Goal: Check status: Check status

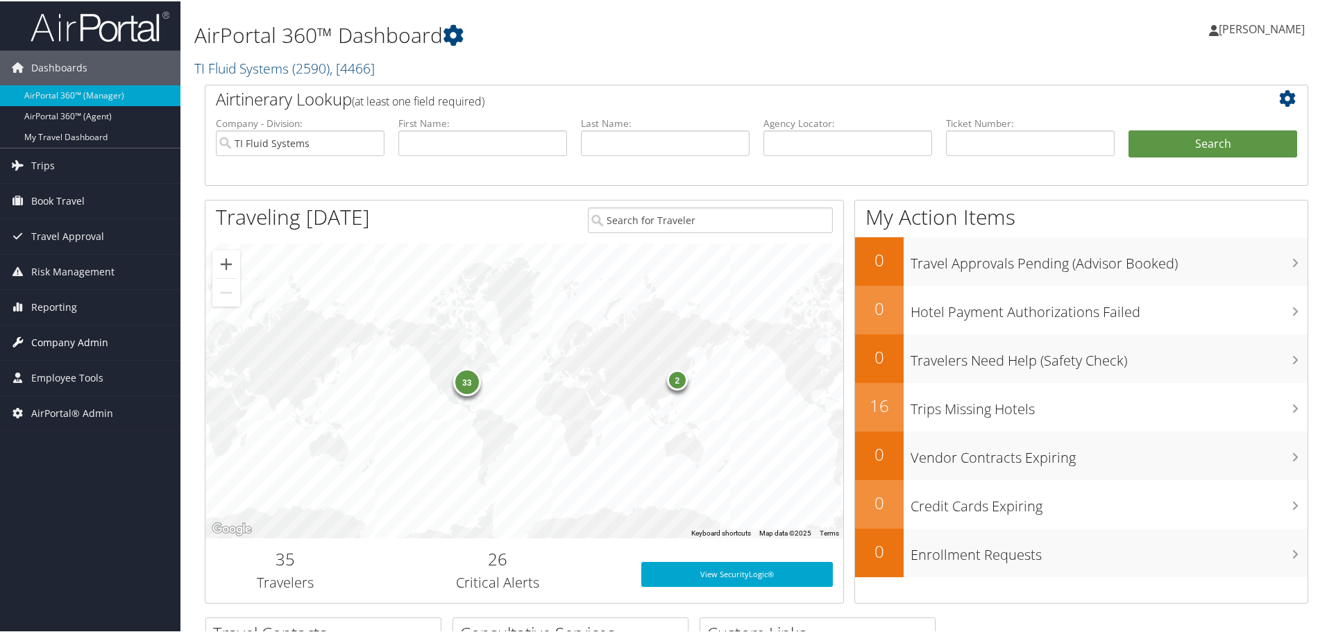
click at [74, 334] on span "Company Admin" at bounding box center [69, 341] width 77 height 35
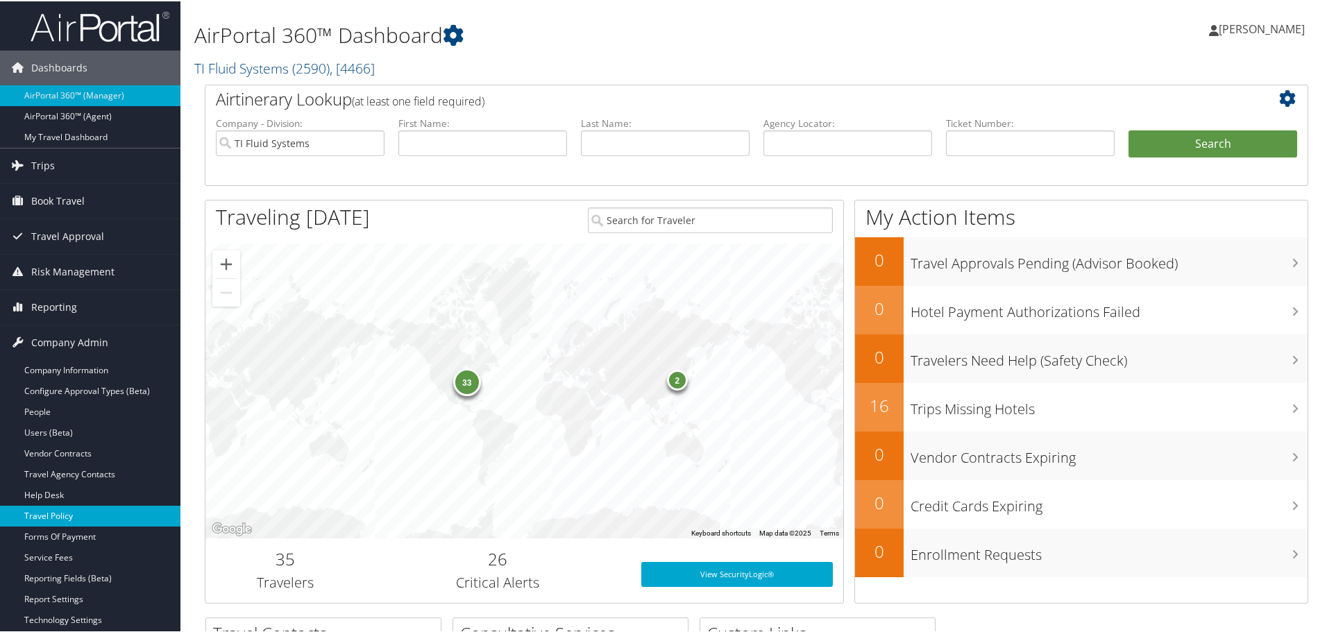
click at [85, 512] on link "Travel Policy" at bounding box center [90, 515] width 180 height 21
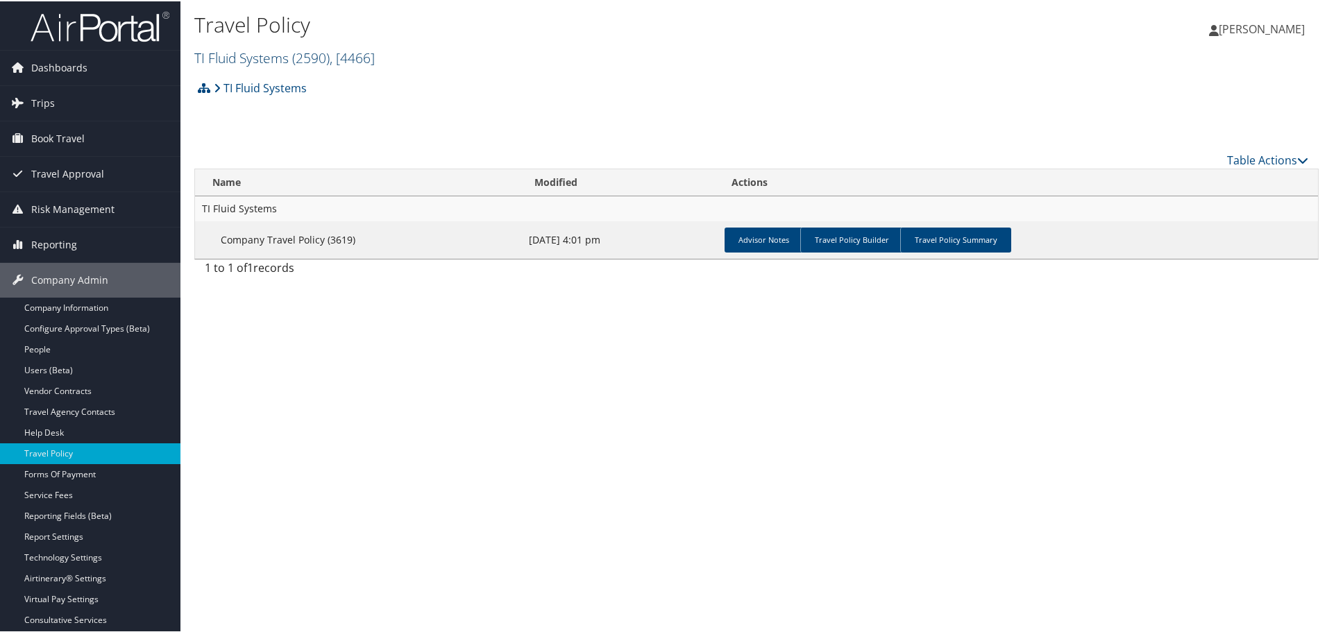
click at [271, 61] on link "TI Fluid Systems ( 2590 ) , [ 4466 ]" at bounding box center [284, 56] width 180 height 19
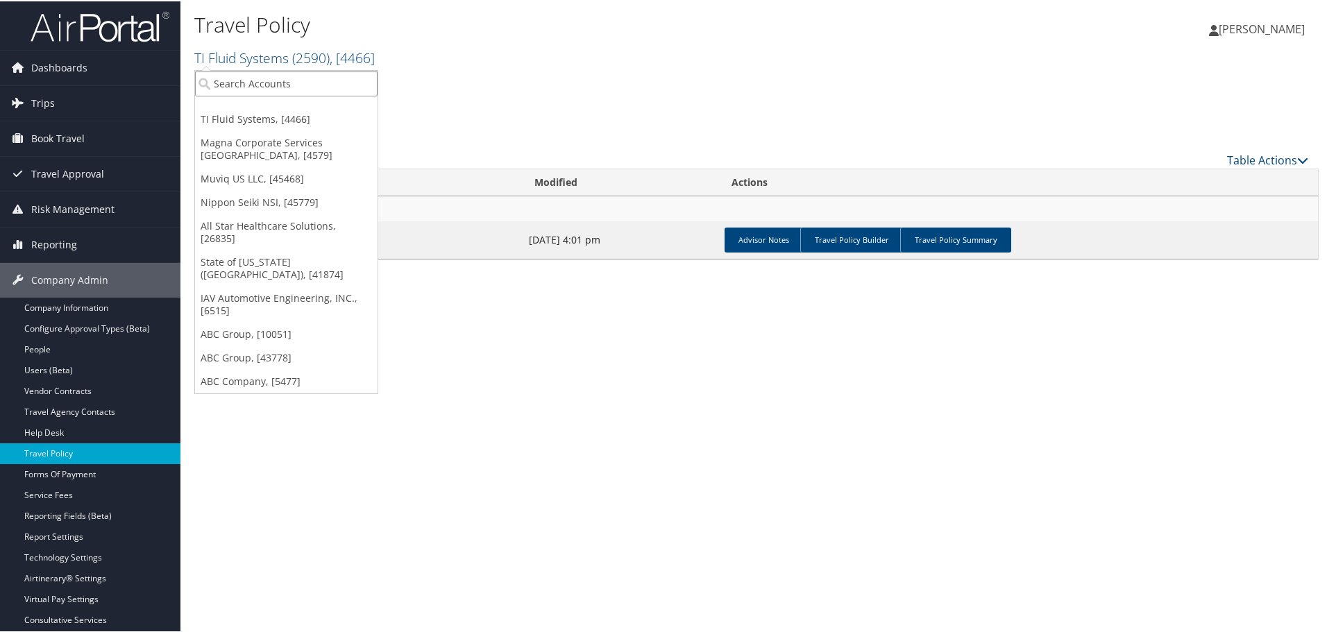
click at [265, 85] on input "search" at bounding box center [286, 82] width 183 height 26
type input "shipmonk"
click at [251, 119] on div "Account" at bounding box center [286, 120] width 198 height 12
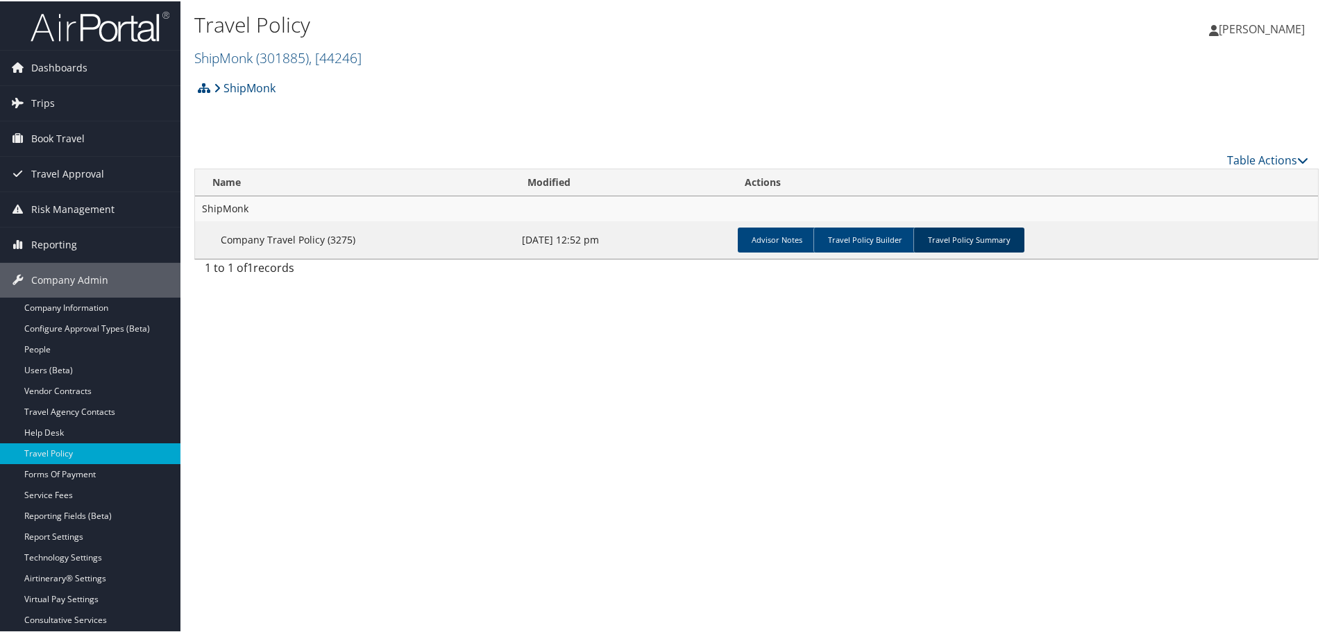
click at [937, 234] on link "Travel Policy Summary" at bounding box center [968, 238] width 111 height 25
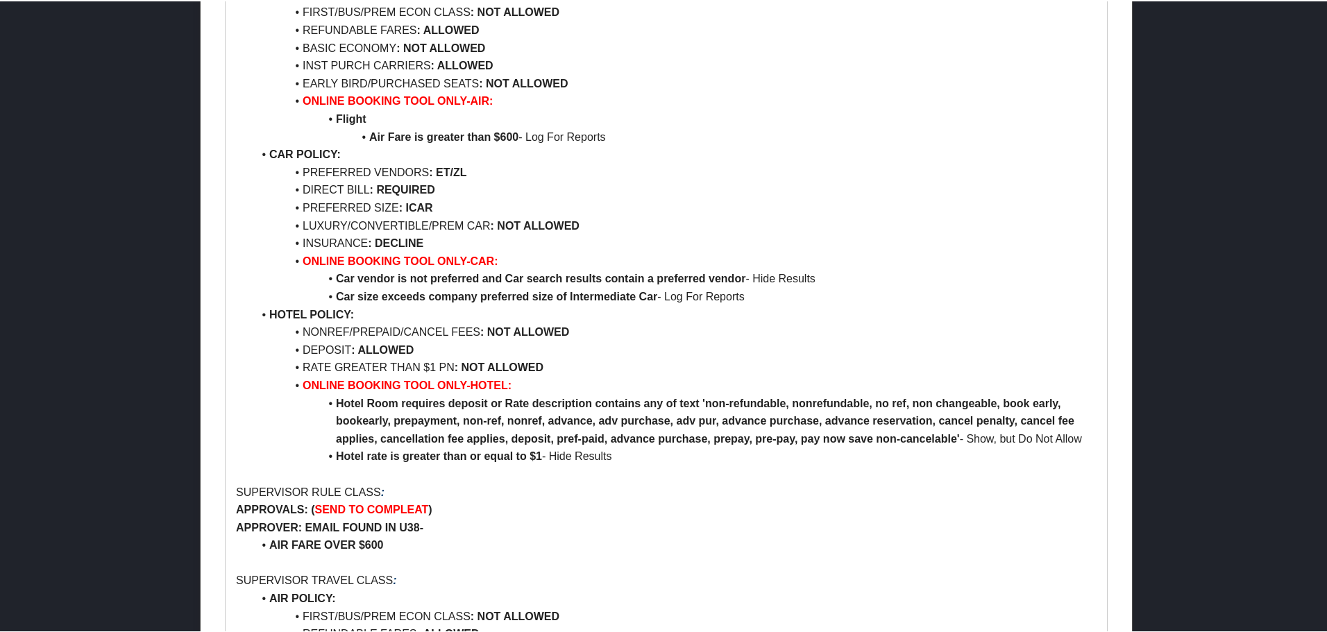
scroll to position [833, 0]
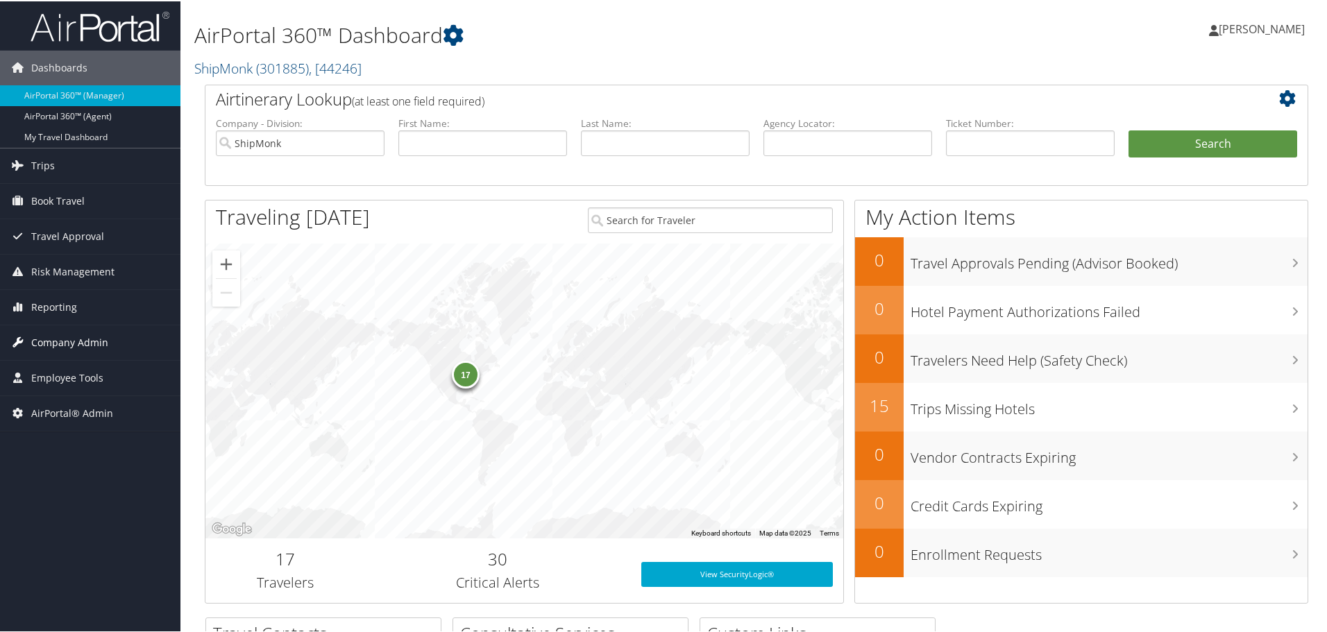
click at [57, 344] on span "Company Admin" at bounding box center [69, 341] width 77 height 35
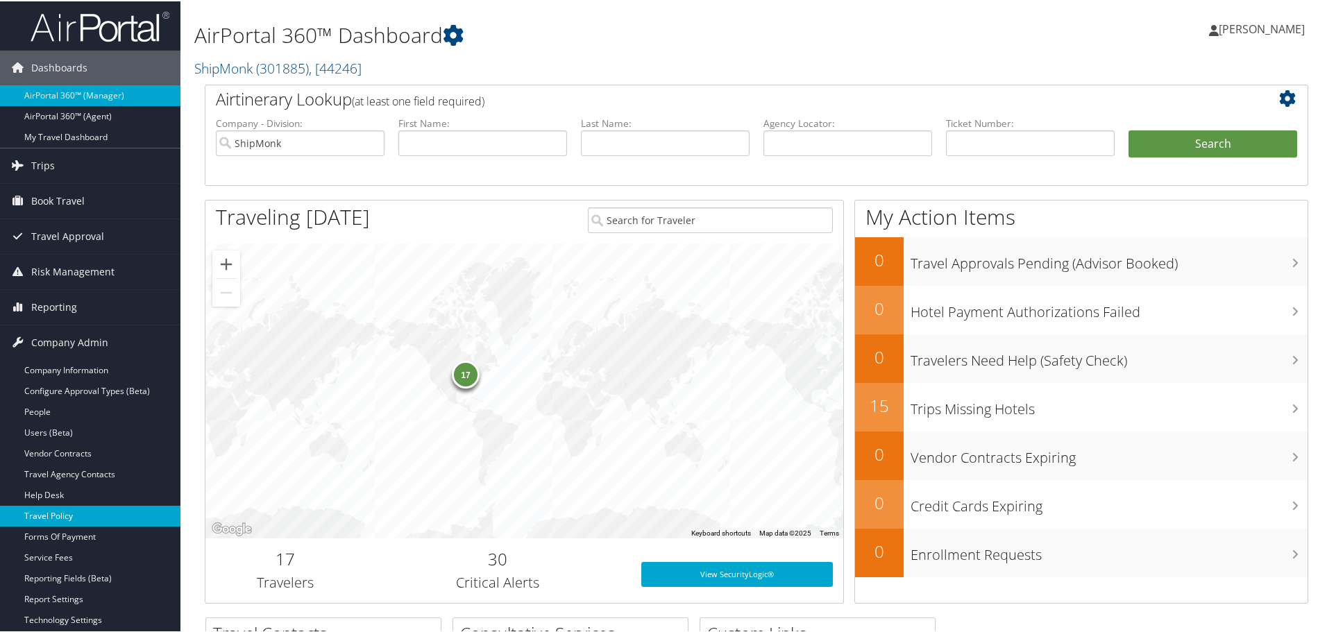
click at [64, 508] on link "Travel Policy" at bounding box center [90, 515] width 180 height 21
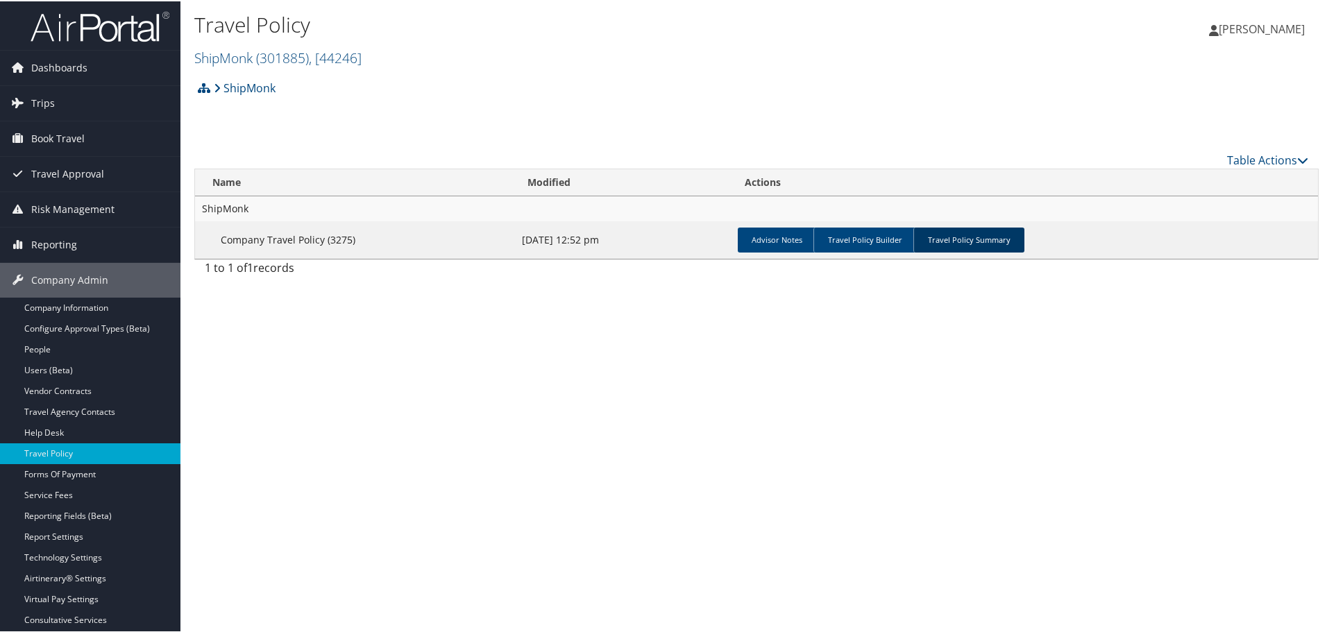
click at [956, 241] on link "Travel Policy Summary" at bounding box center [968, 238] width 111 height 25
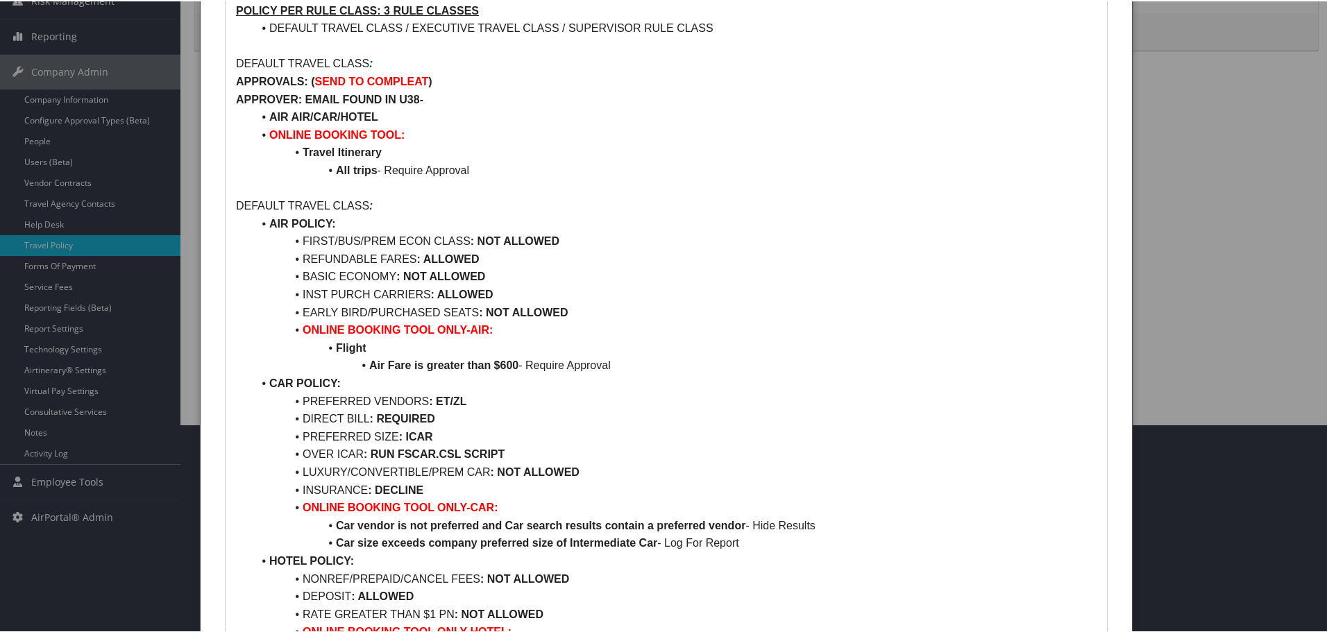
scroll to position [139, 0]
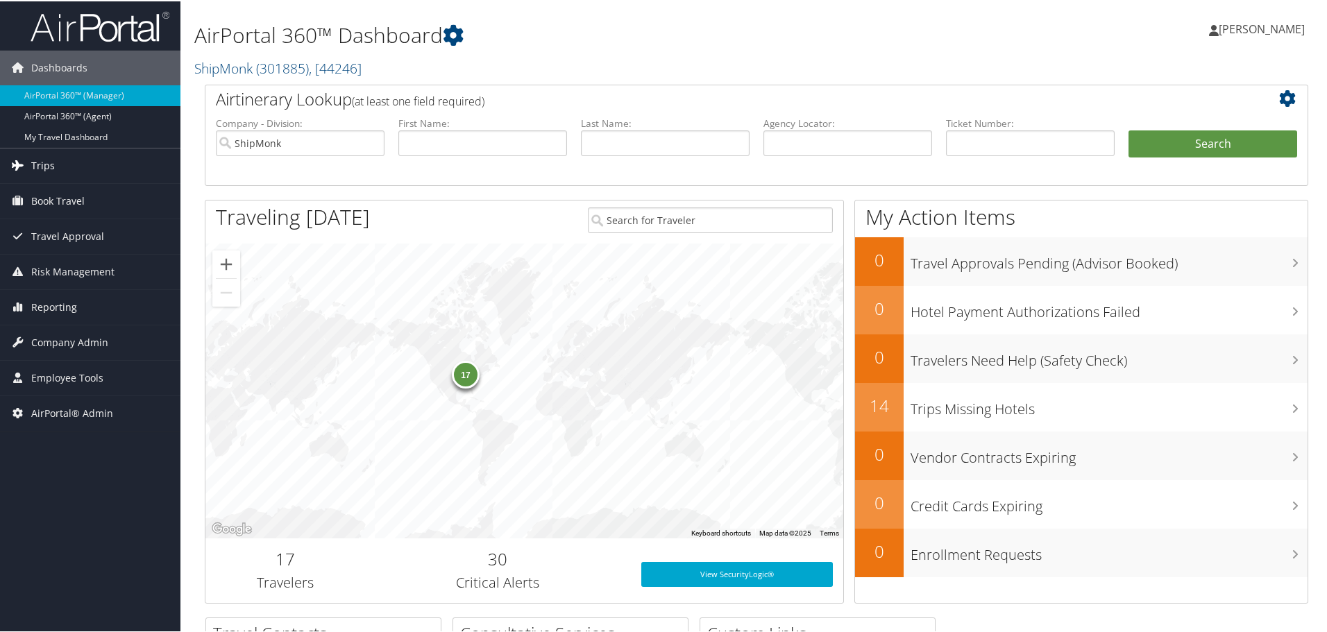
click at [45, 163] on span "Trips" at bounding box center [43, 164] width 24 height 35
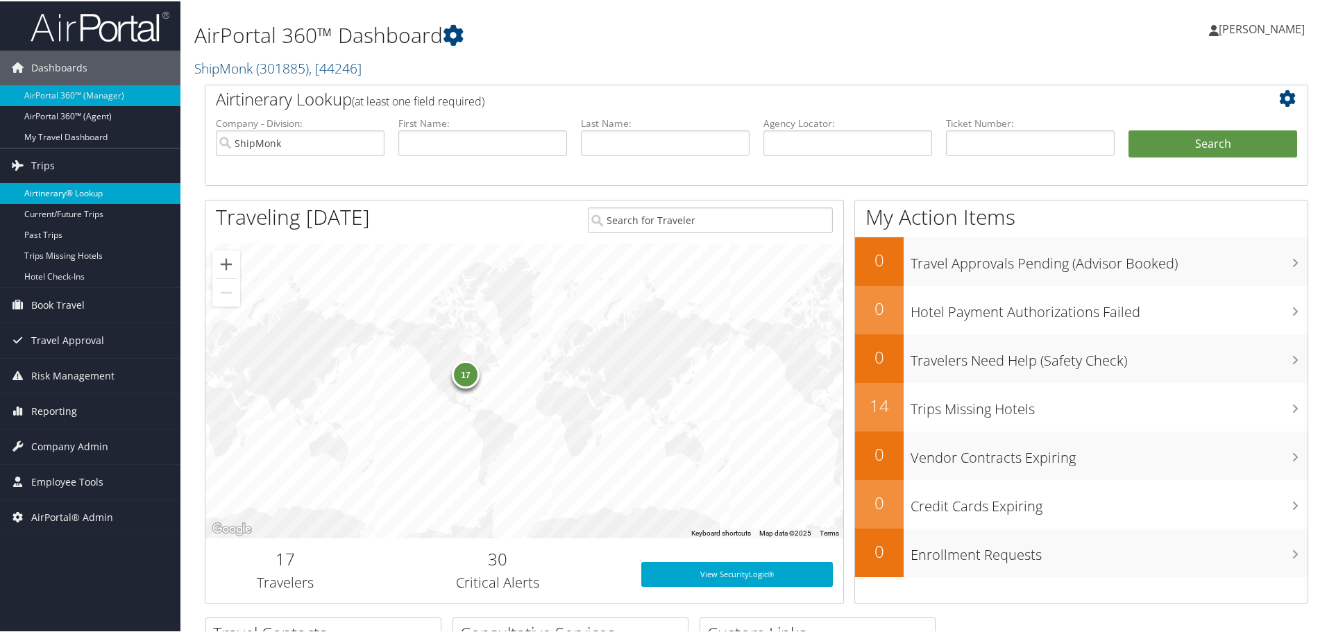
click at [53, 195] on link "Airtinerary® Lookup" at bounding box center [90, 192] width 180 height 21
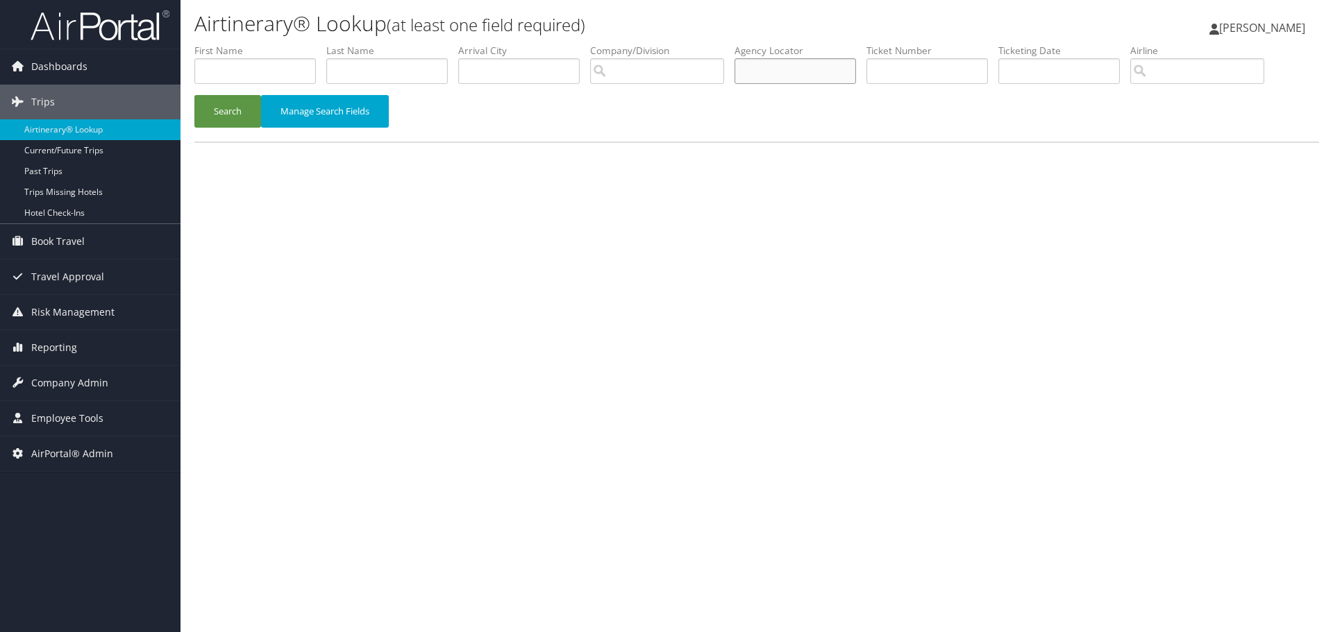
click at [764, 73] on input "text" at bounding box center [794, 71] width 121 height 26
type input "d60m4w"
click at [233, 110] on button "Search" at bounding box center [227, 111] width 67 height 33
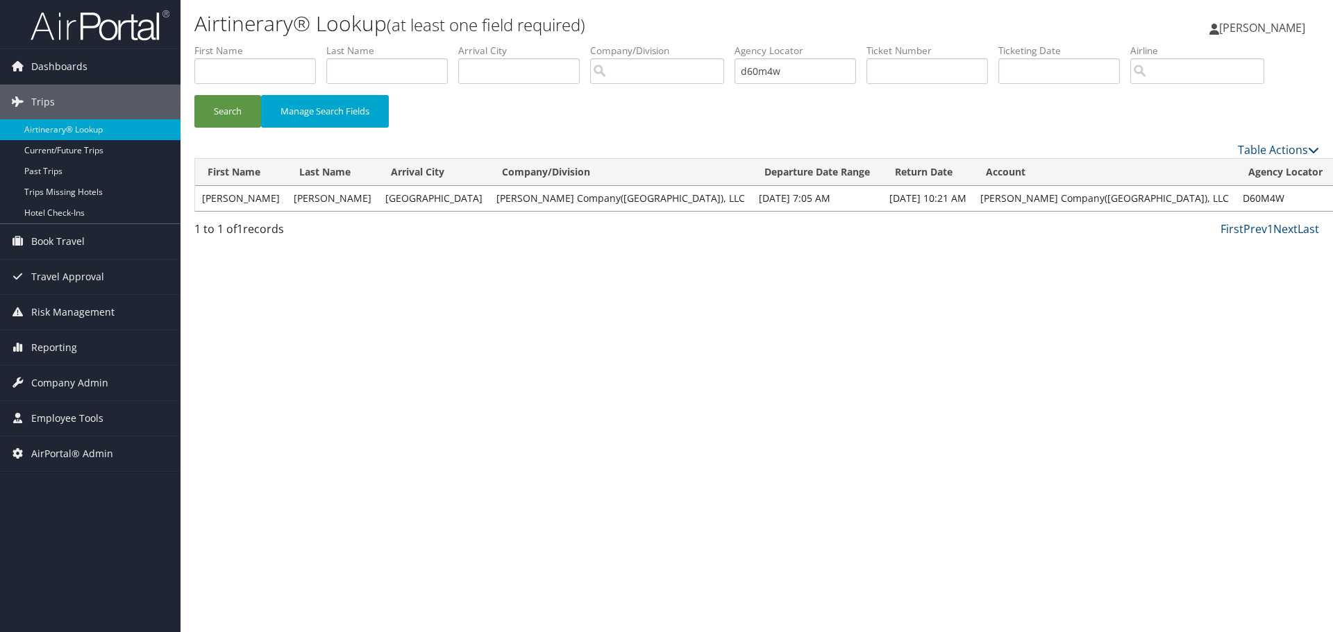
click at [1332, 199] on link "View" at bounding box center [1353, 198] width 22 height 13
